Goal: Navigation & Orientation: Find specific page/section

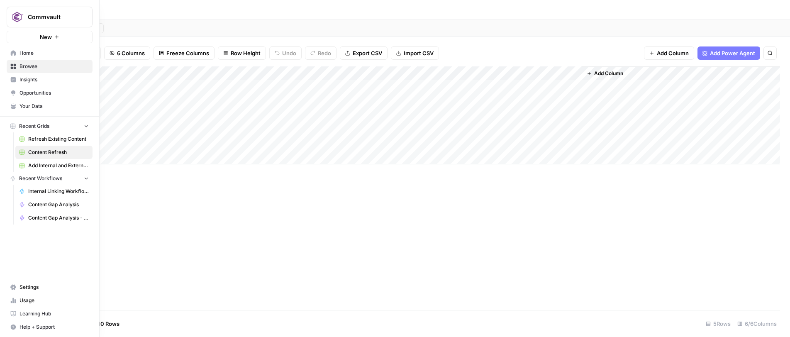
click at [31, 94] on span "Opportunities" at bounding box center [54, 92] width 69 height 7
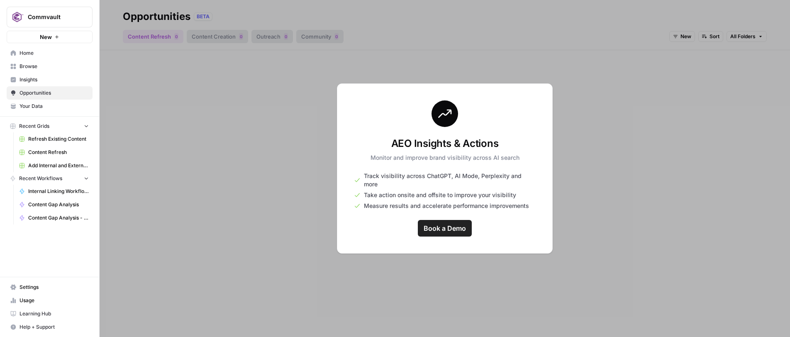
click at [32, 82] on span "Insights" at bounding box center [54, 79] width 69 height 7
click at [42, 91] on span "Opportunities" at bounding box center [54, 92] width 69 height 7
click at [27, 53] on span "Home" at bounding box center [54, 52] width 69 height 7
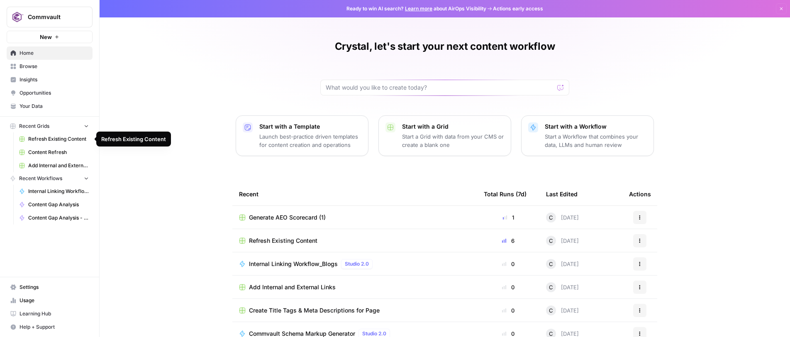
click at [44, 137] on span "Refresh Existing Content" at bounding box center [58, 138] width 61 height 7
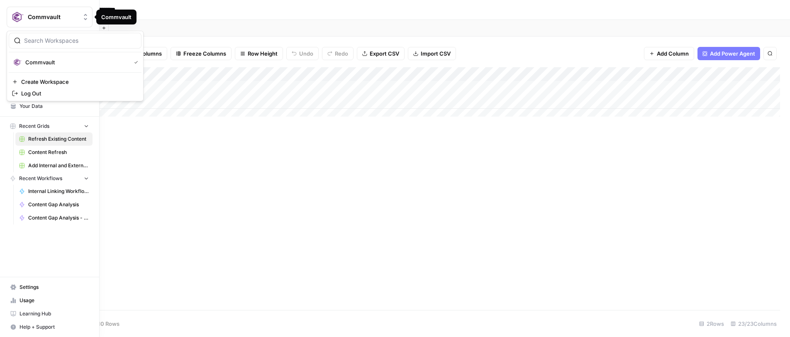
click at [41, 15] on span "Commvault" at bounding box center [53, 17] width 50 height 8
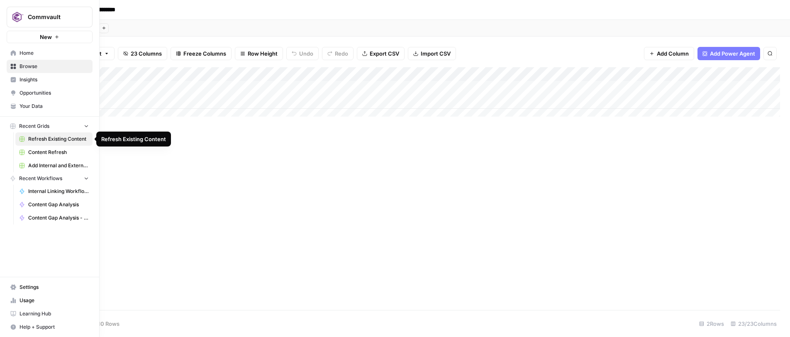
click at [54, 139] on span "Refresh Existing Content" at bounding box center [58, 138] width 61 height 7
click at [54, 153] on span "Content Refresh" at bounding box center [58, 152] width 61 height 7
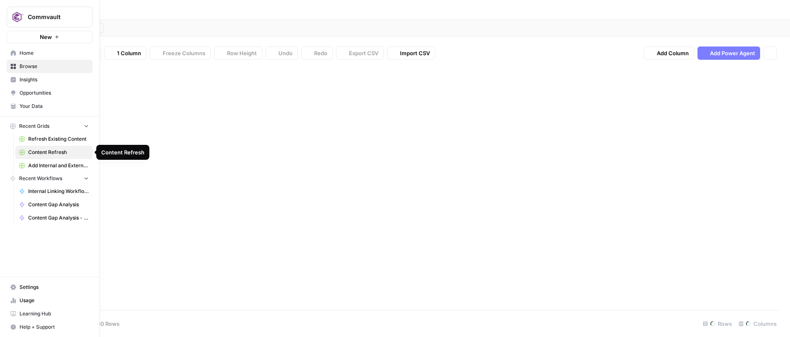
type input "**********"
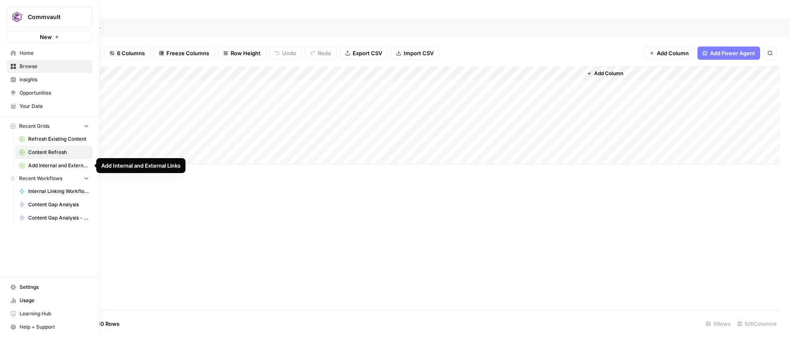
click at [54, 164] on span "Add Internal and External Links" at bounding box center [58, 165] width 61 height 7
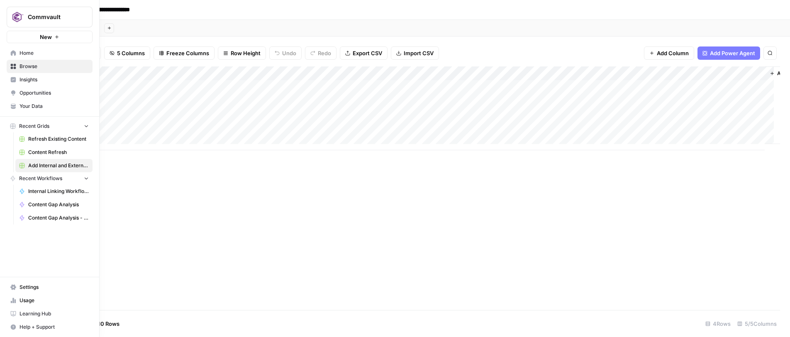
click at [28, 55] on span "Home" at bounding box center [54, 52] width 69 height 7
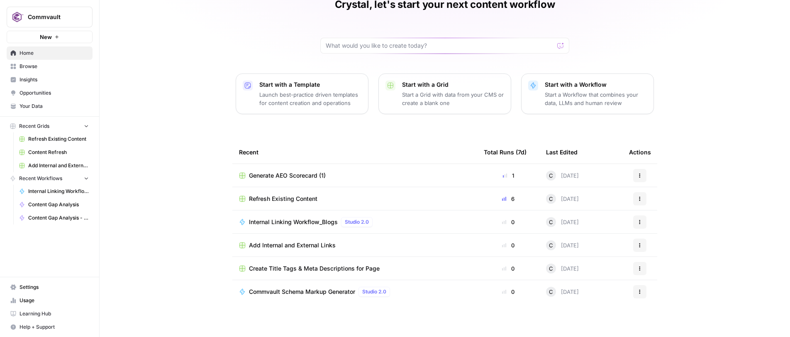
scroll to position [45, 0]
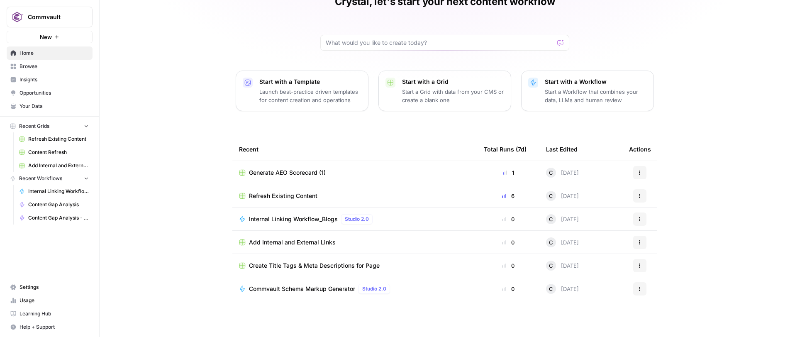
click at [159, 138] on div "Crystal, let's start your next content workflow Start with a Template Launch be…" at bounding box center [445, 146] width 691 height 382
click at [30, 51] on span "Home" at bounding box center [54, 52] width 69 height 7
click at [24, 81] on span "Insights" at bounding box center [54, 79] width 69 height 7
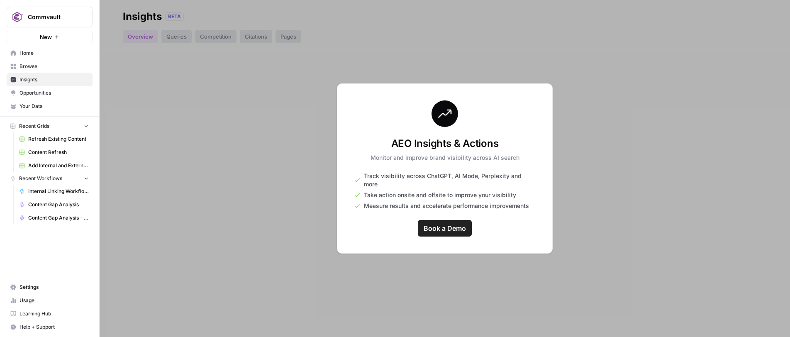
click at [22, 92] on span "Opportunities" at bounding box center [54, 92] width 69 height 7
click at [31, 288] on span "Settings" at bounding box center [54, 286] width 69 height 7
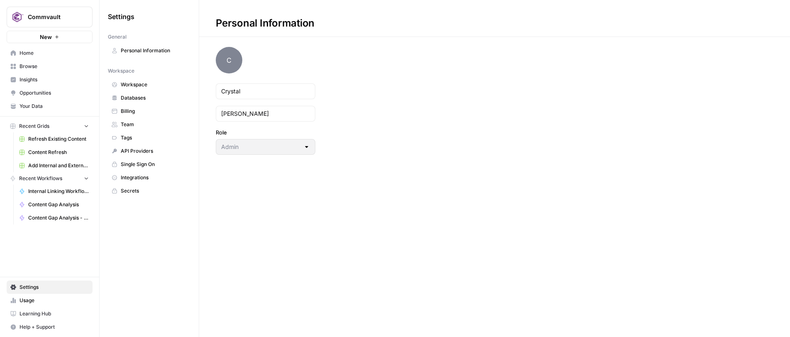
click at [227, 259] on div "Personal Information C [PERSON_NAME] Role Admin" at bounding box center [494, 168] width 591 height 337
click at [126, 99] on span "Databases" at bounding box center [154, 97] width 66 height 7
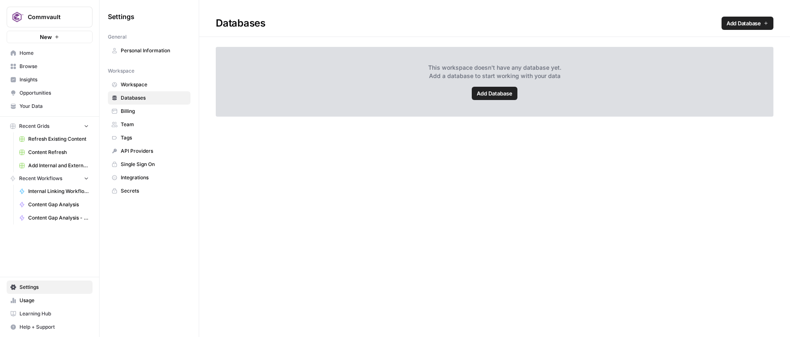
click at [129, 85] on span "Workspace" at bounding box center [154, 84] width 66 height 7
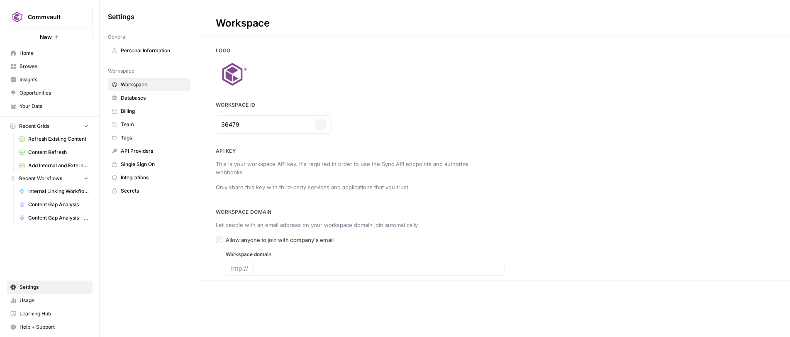
type input "[URL][DOMAIN_NAME]"
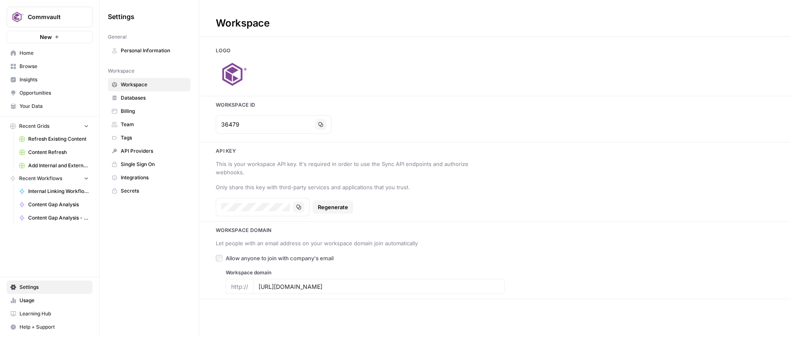
click at [133, 188] on span "Secrets" at bounding box center [154, 190] width 66 height 7
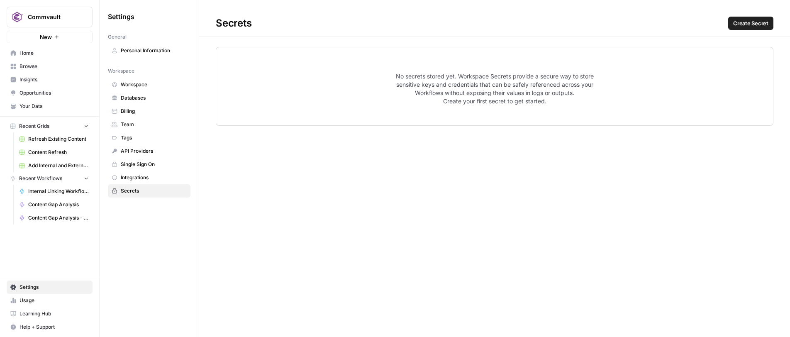
click at [129, 80] on link "Workspace" at bounding box center [149, 84] width 83 height 13
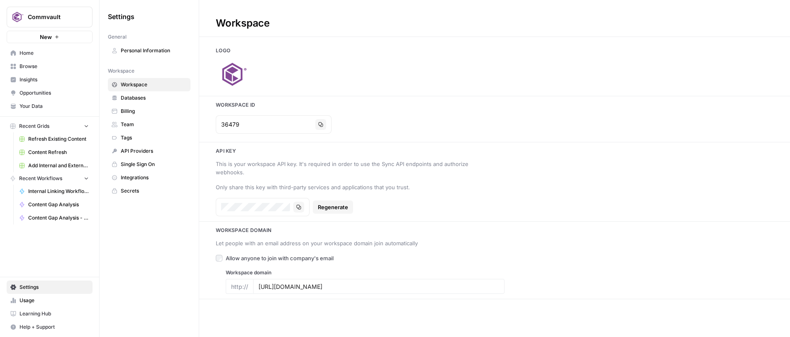
click at [26, 54] on span "Home" at bounding box center [54, 52] width 69 height 7
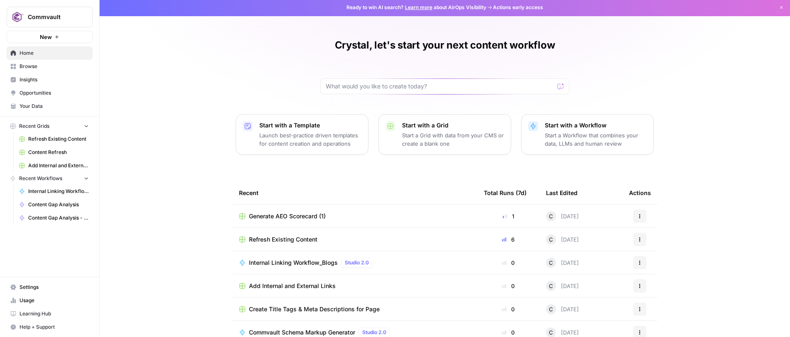
scroll to position [2, 0]
click at [61, 152] on span "Content Refresh" at bounding box center [58, 152] width 61 height 7
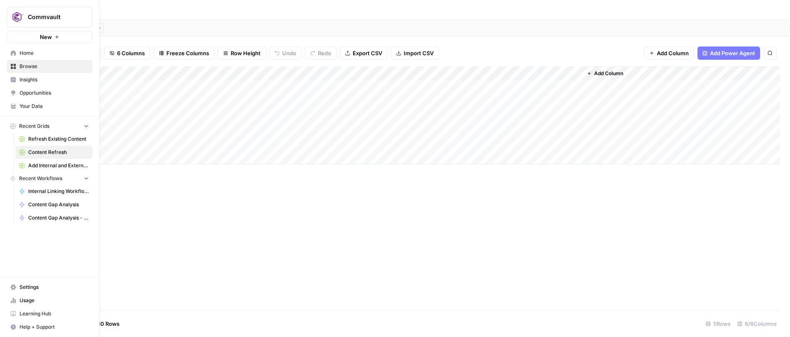
click at [29, 67] on span "Browse" at bounding box center [54, 66] width 69 height 7
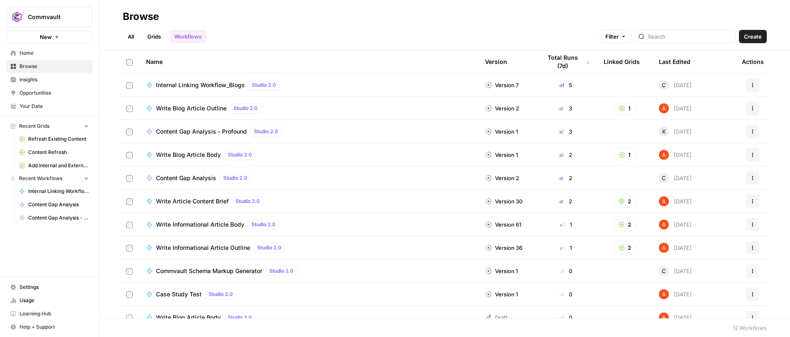
click at [132, 36] on link "All" at bounding box center [131, 36] width 16 height 13
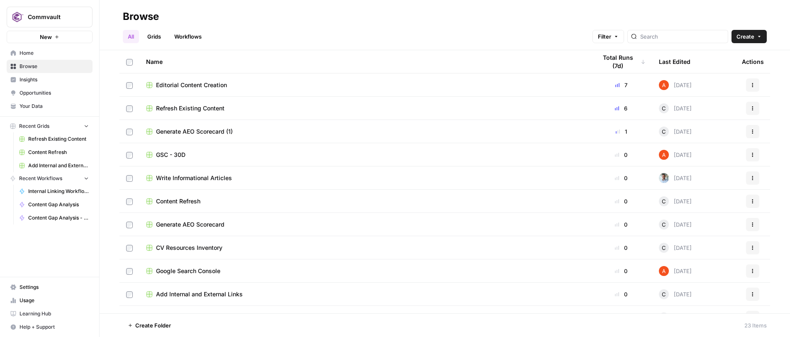
click at [193, 86] on span "Editorial Content Creation" at bounding box center [191, 85] width 71 height 8
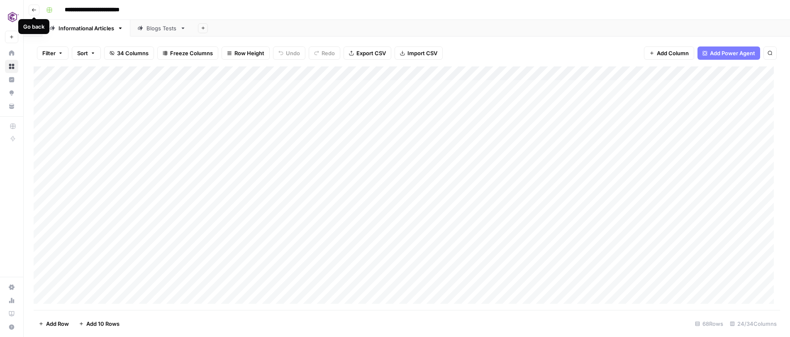
click at [35, 9] on icon "button" at bounding box center [34, 9] width 5 height 5
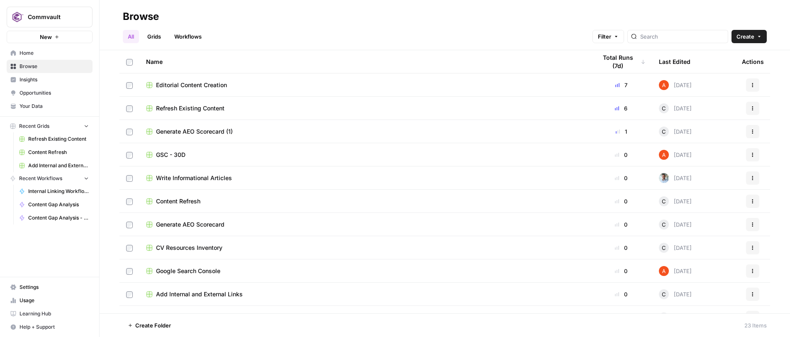
click at [178, 154] on span "GSC - 30D" at bounding box center [170, 155] width 29 height 8
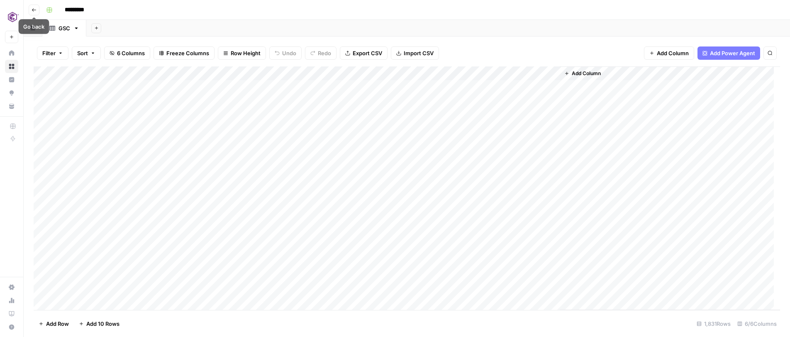
click at [33, 10] on icon "button" at bounding box center [34, 9] width 4 height 3
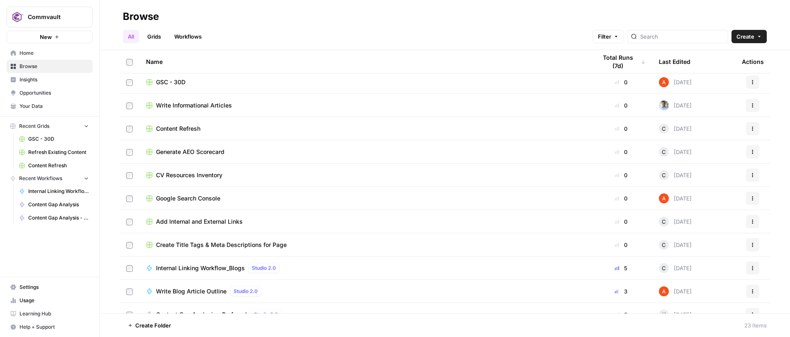
scroll to position [81, 0]
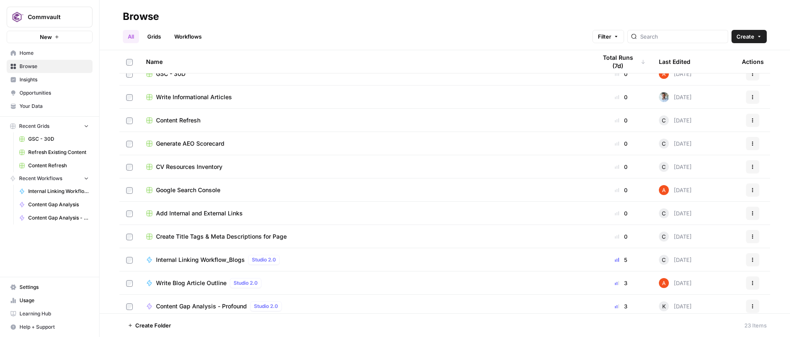
click at [667, 64] on div "Last Edited" at bounding box center [675, 61] width 32 height 23
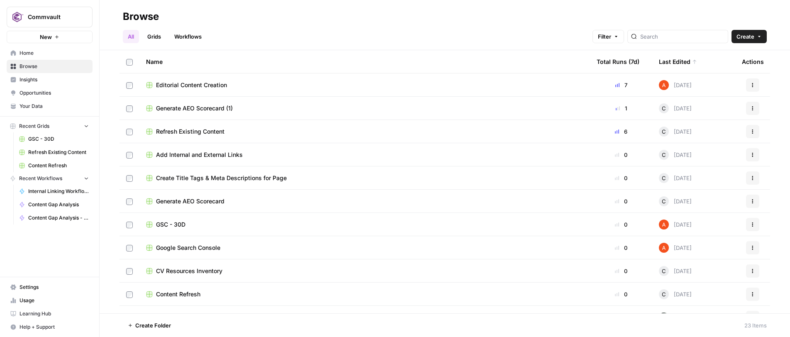
click at [221, 87] on span "Editorial Content Creation" at bounding box center [191, 85] width 71 height 8
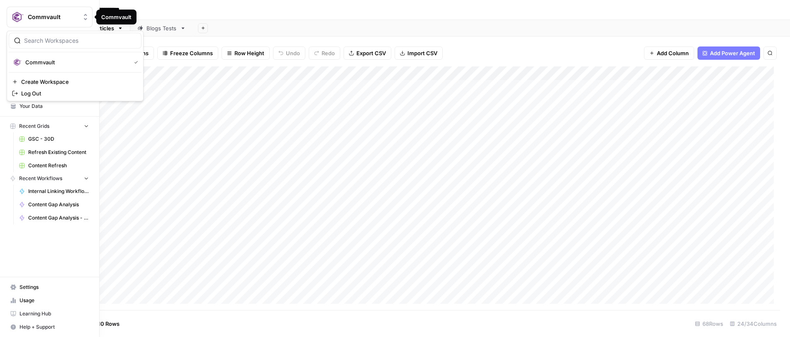
click at [41, 20] on span "Commvault" at bounding box center [53, 17] width 50 height 8
click at [40, 59] on span "Commvault" at bounding box center [76, 62] width 102 height 8
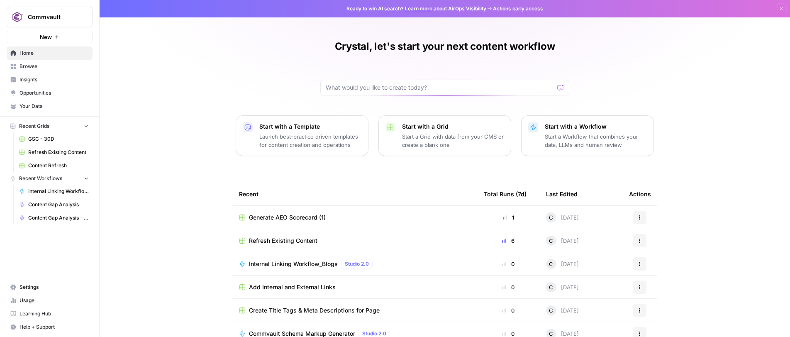
click at [30, 92] on span "Opportunities" at bounding box center [54, 92] width 69 height 7
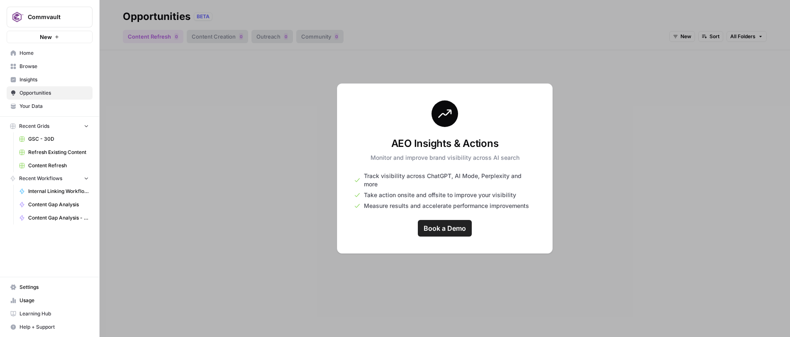
click at [31, 79] on span "Insights" at bounding box center [54, 79] width 69 height 7
